Goal: Information Seeking & Learning: Find specific fact

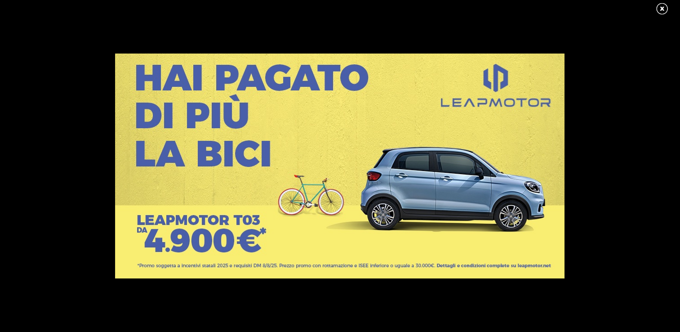
click at [663, 10] on link at bounding box center [666, 8] width 22 height 13
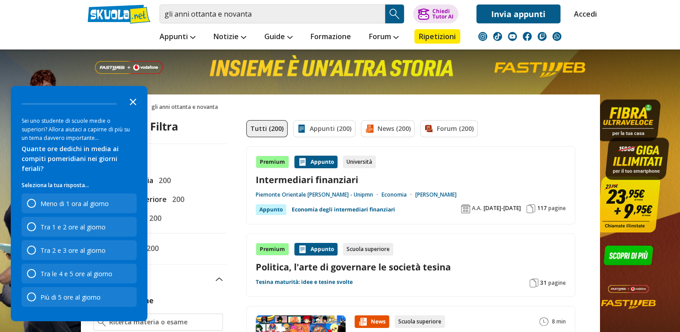
click at [136, 110] on icon "Close the survey" at bounding box center [133, 101] width 18 height 18
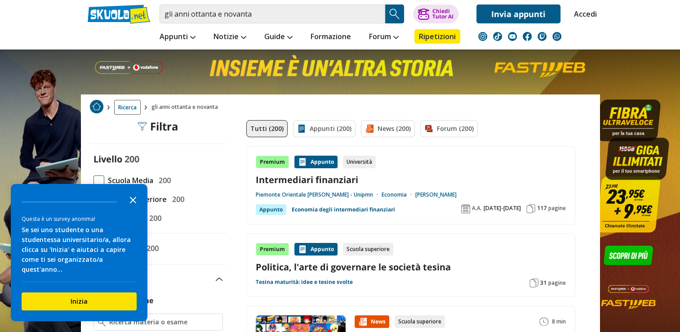
click at [132, 208] on icon "Close the survey" at bounding box center [133, 199] width 18 height 18
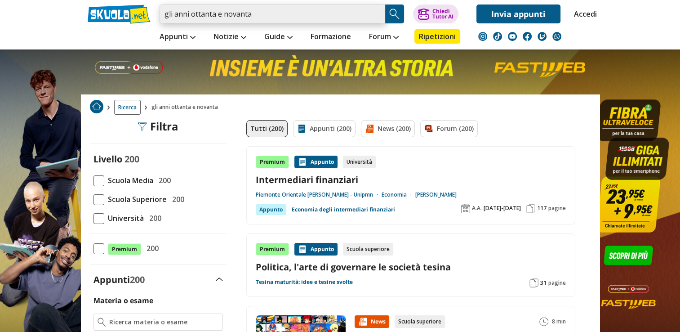
click at [266, 13] on input "gli anni ottanta e novanta" at bounding box center [272, 13] width 226 height 19
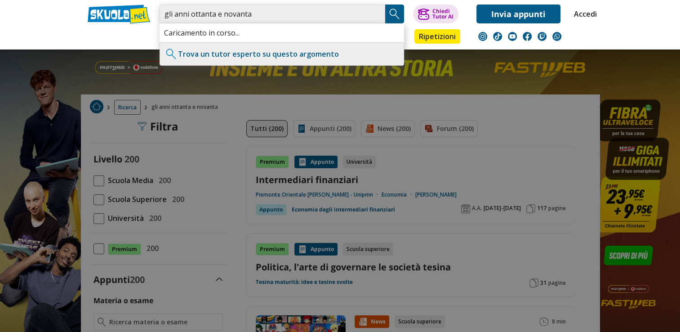
type input "gli anni ottanta e novanta"
click at [396, 10] on img "Search Button" at bounding box center [394, 13] width 13 height 13
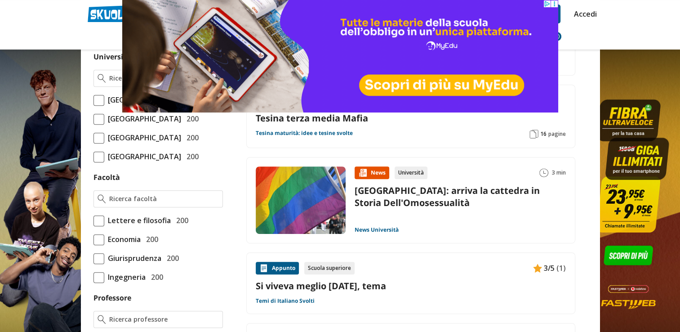
scroll to position [385, 0]
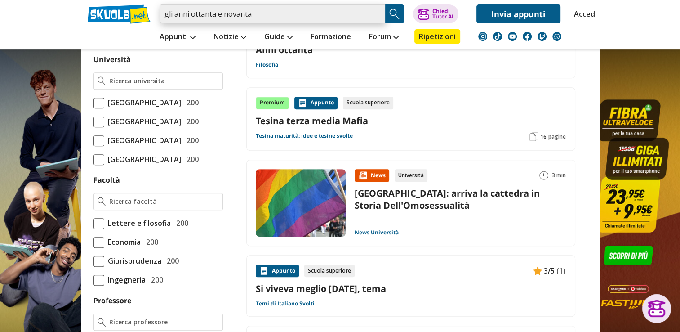
drag, startPoint x: 273, startPoint y: 18, endPoint x: 155, endPoint y: 9, distance: 119.0
click at [155, 9] on div "gli anni ottanta e novanta Trova un tutor esperto su questo argomento Chiedi Tu…" at bounding box center [340, 11] width 518 height 23
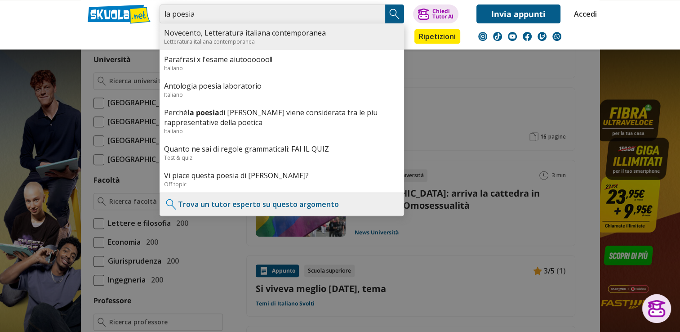
type input "la poesia"
click at [172, 34] on link "Novecento, Letteratura italiana contemporanea" at bounding box center [281, 33] width 235 height 10
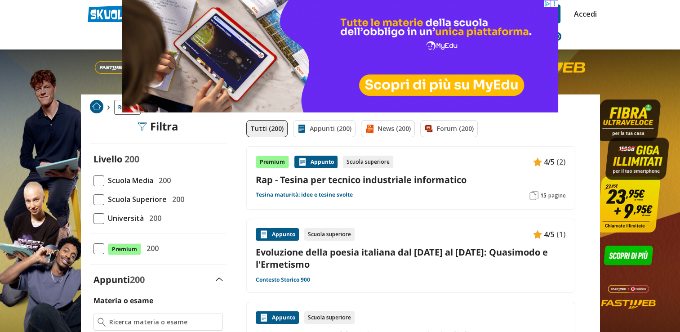
click at [383, 249] on link "Evoluzione della poesia italiana dal 1920 al 1950: Quasimodo e l'Ermetismo" at bounding box center [411, 258] width 310 height 24
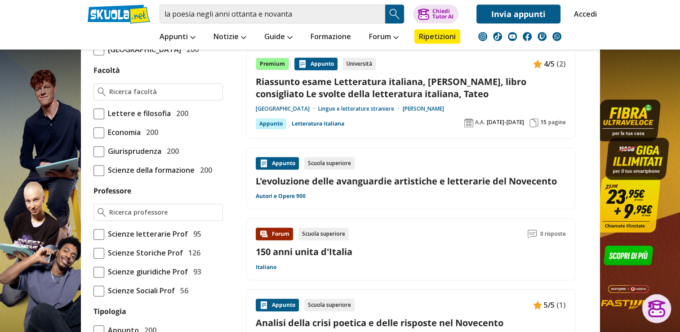
scroll to position [516, 0]
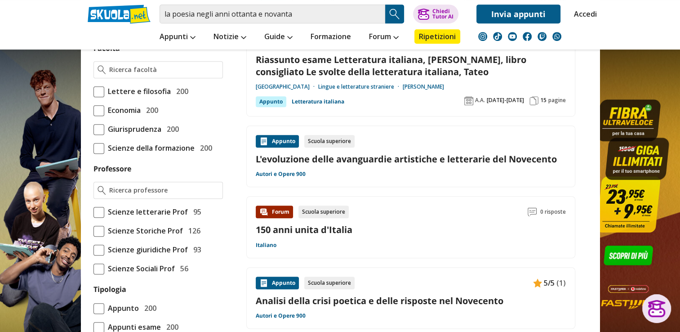
click at [376, 153] on link "L'evoluzione delle avanguardie artistiche e letterarie del Novecento" at bounding box center [411, 159] width 310 height 12
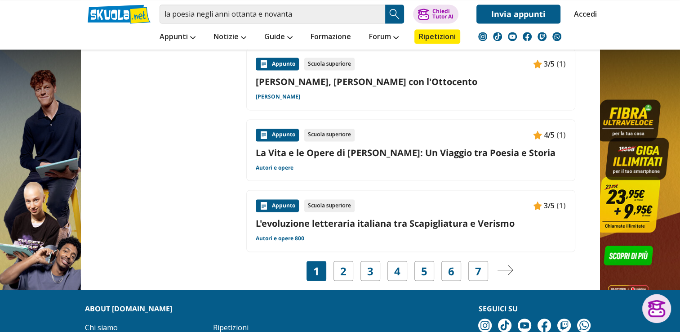
scroll to position [1468, 0]
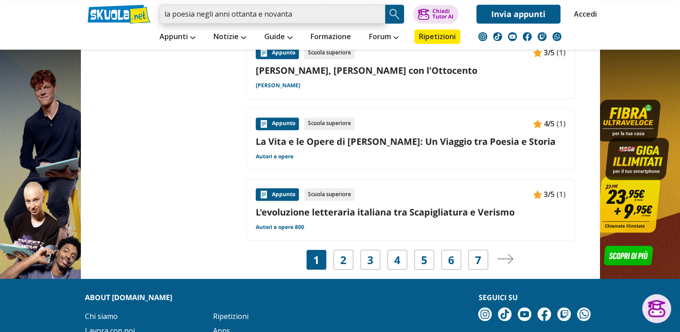
click at [186, 6] on input "la poesia negli anni ottanta e novanta" at bounding box center [272, 13] width 226 height 19
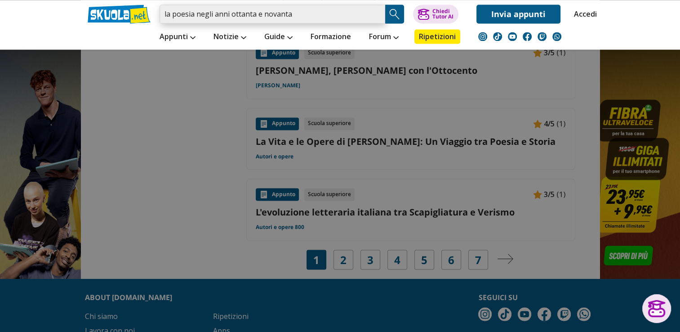
click at [374, 9] on input "la poesia negli anni ottanta e novanta" at bounding box center [272, 13] width 226 height 19
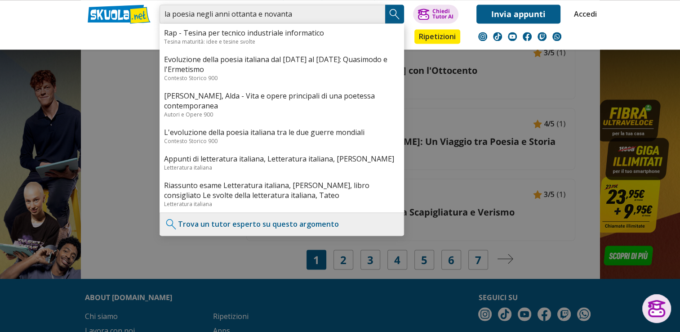
click at [374, 9] on input "la poesia negli anni ottanta e novanta" at bounding box center [272, 13] width 226 height 19
click at [375, 13] on input "la poesia negli anni ottanta e novanta" at bounding box center [272, 13] width 226 height 19
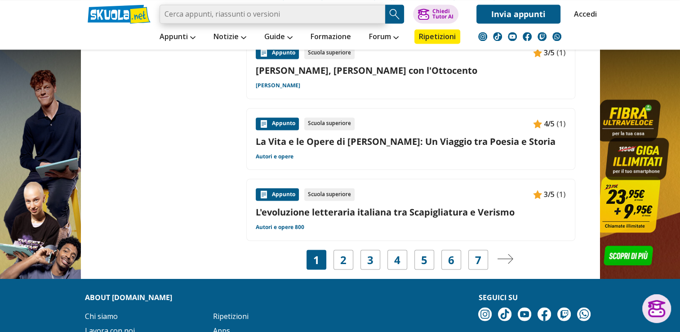
click at [332, 13] on input "search" at bounding box center [272, 13] width 226 height 19
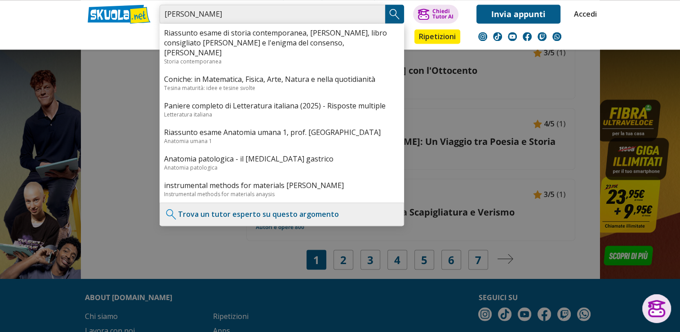
type input "vivian cavallli"
